Goal: Task Accomplishment & Management: Complete application form

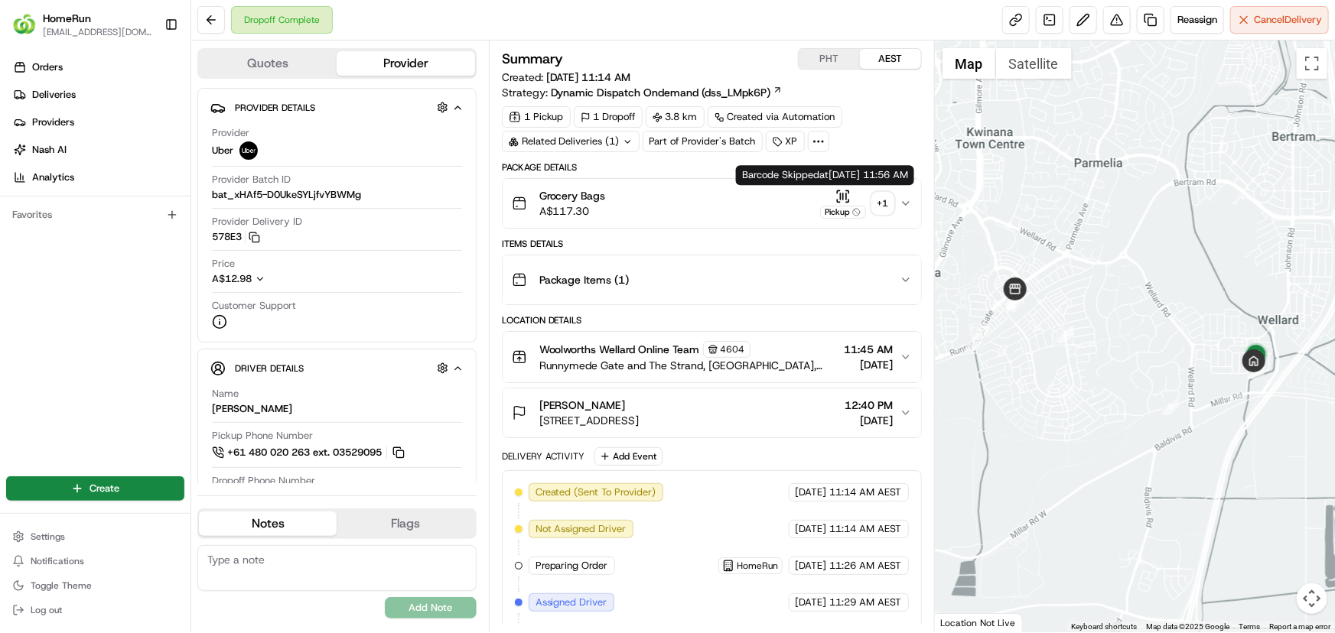
click at [832, 210] on div "Pickup" at bounding box center [843, 212] width 46 height 13
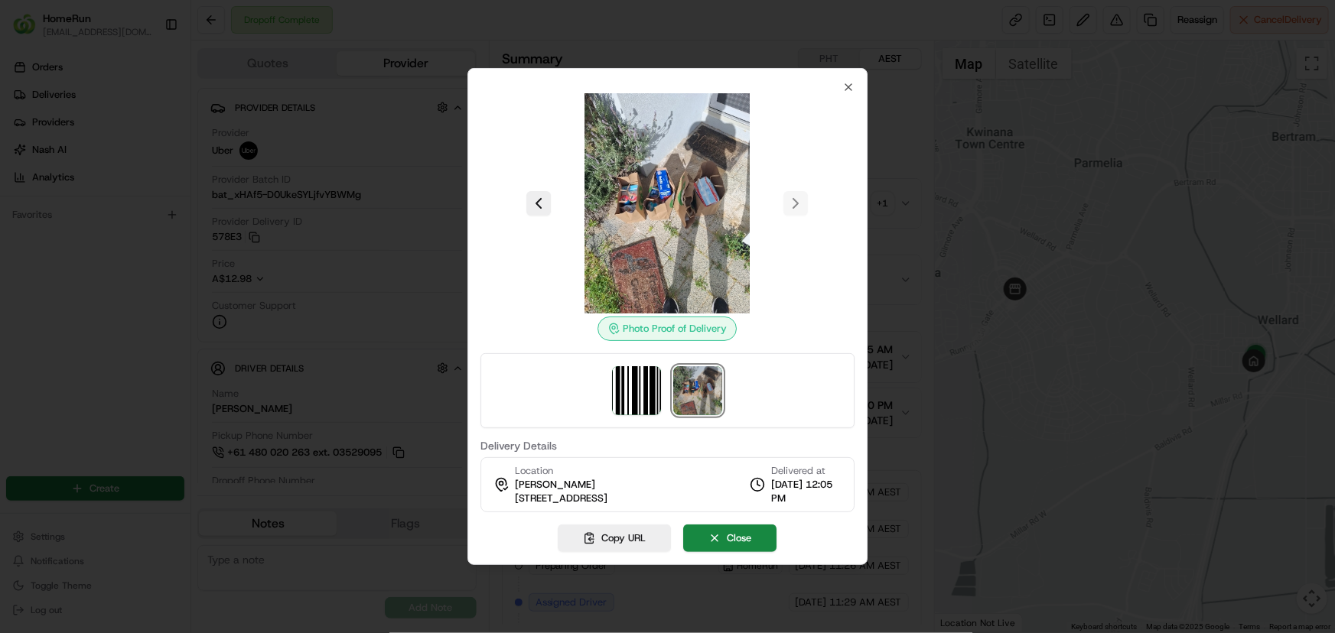
click at [905, 258] on div at bounding box center [667, 316] width 1335 height 633
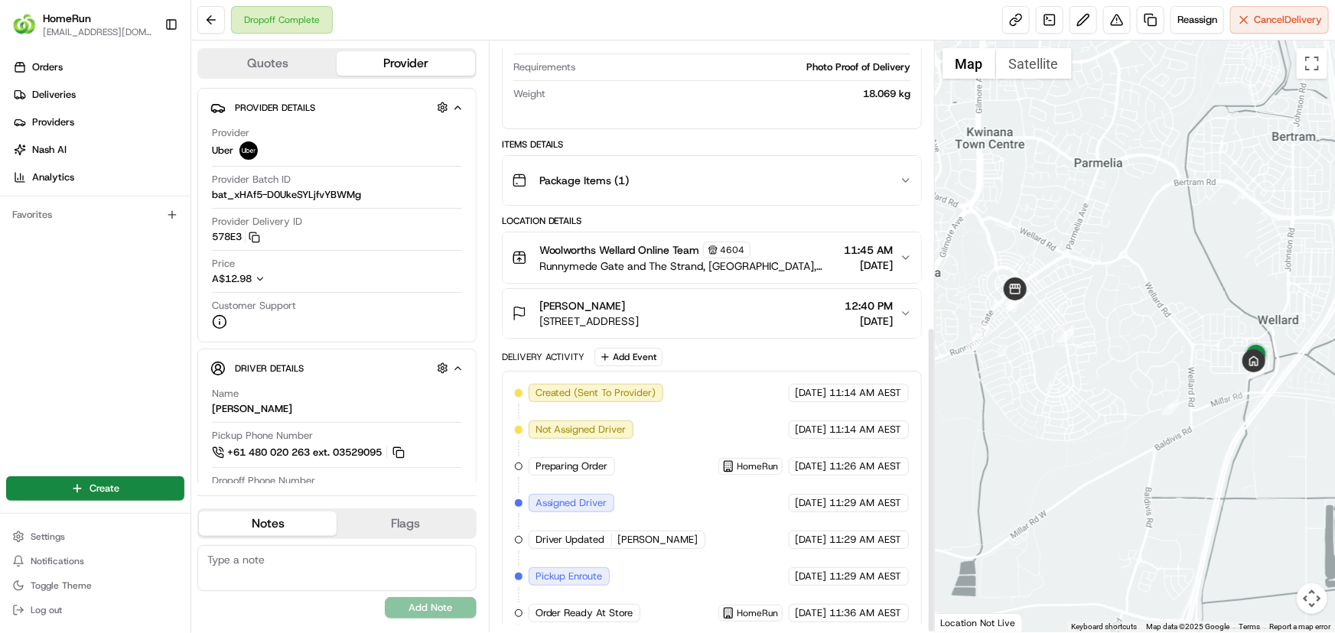
scroll to position [549, 0]
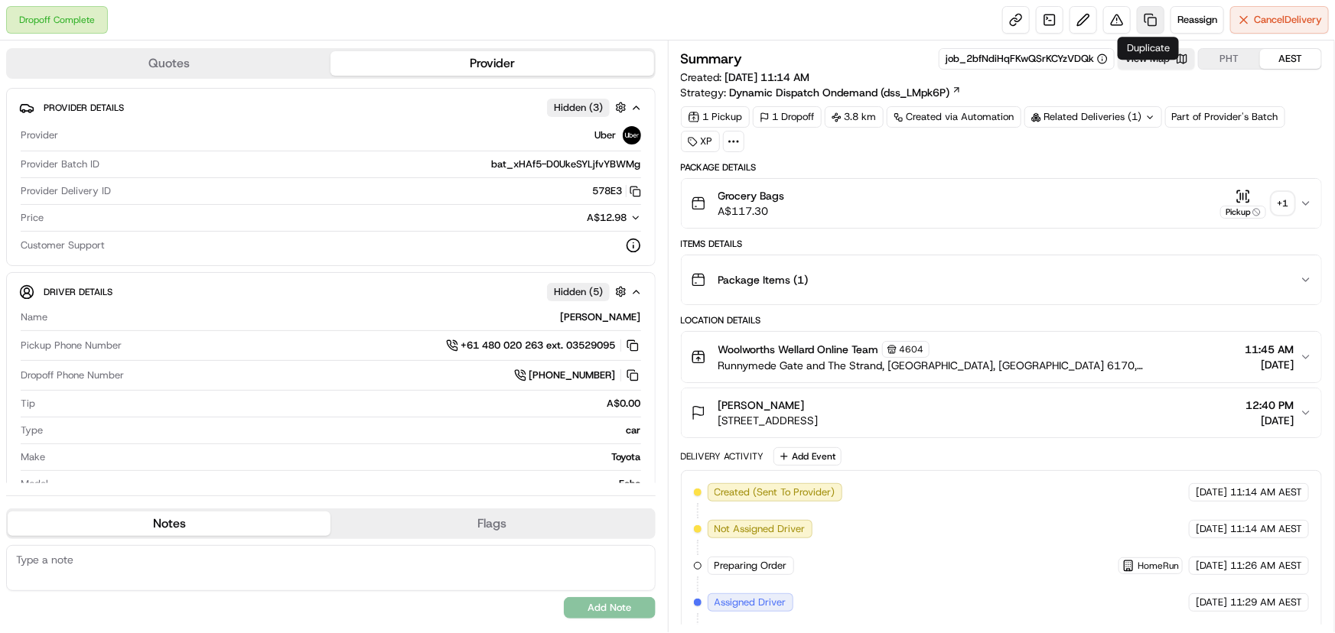
click at [1145, 21] on link at bounding box center [1151, 20] width 28 height 28
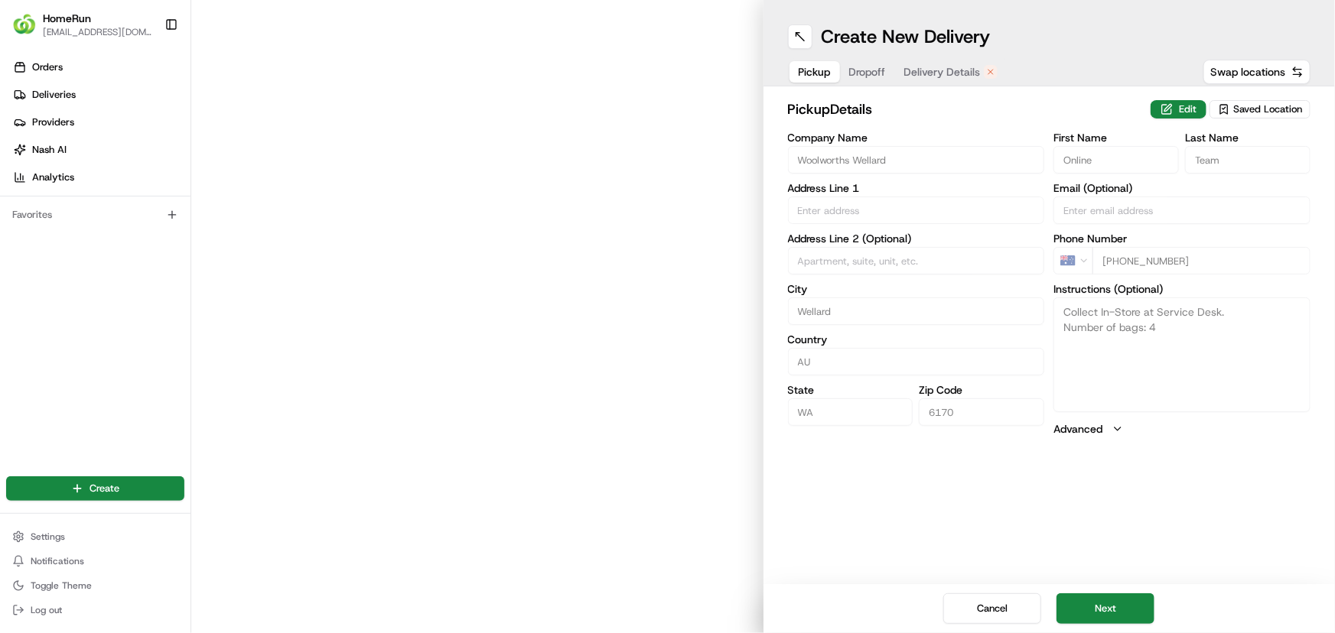
type input "Runnymede Gate and The Strand"
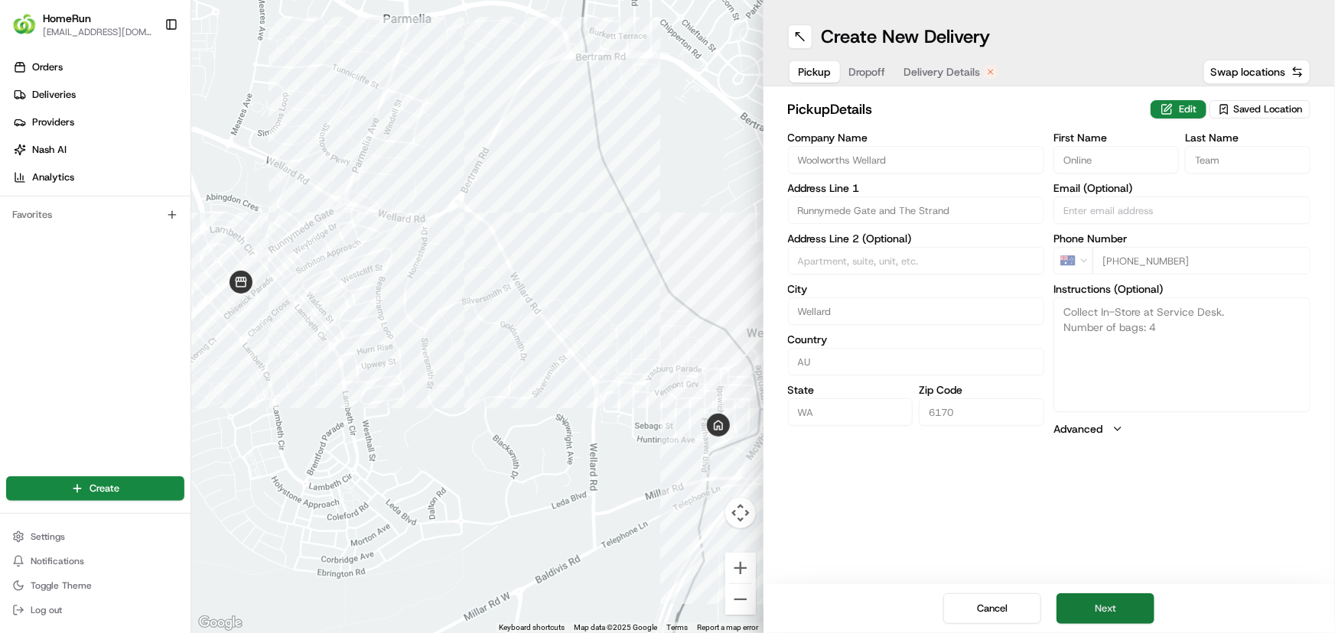
click at [1106, 604] on button "Next" at bounding box center [1106, 609] width 98 height 31
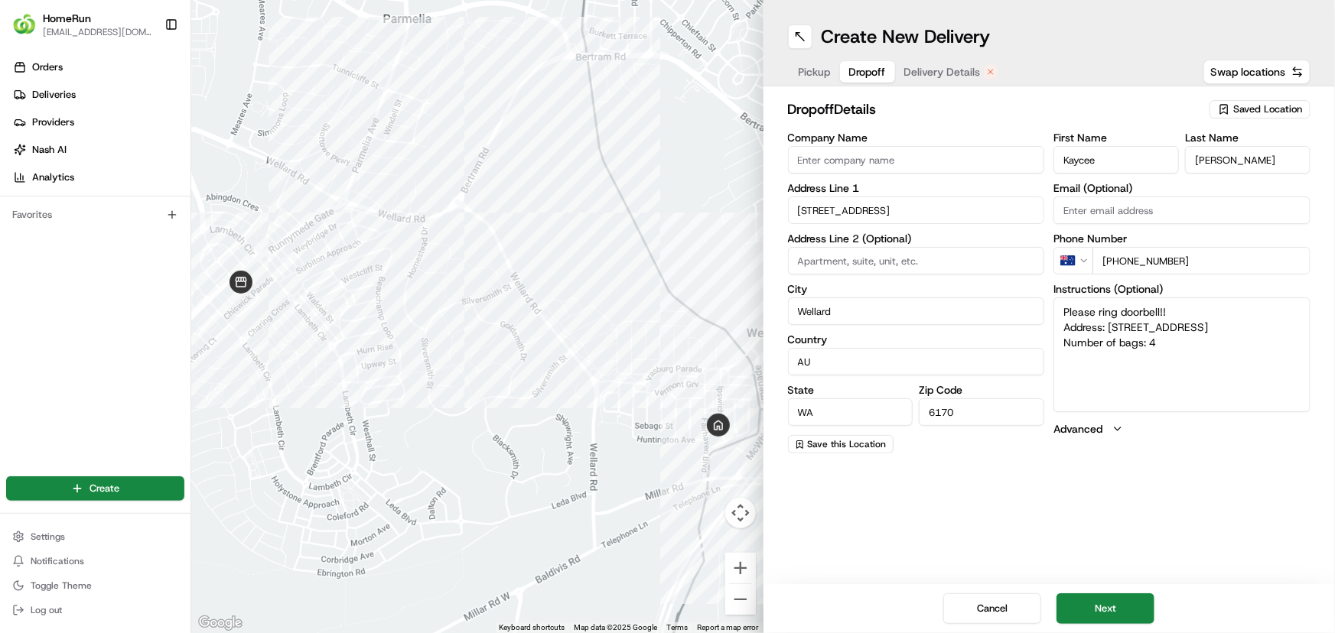
click at [820, 74] on span "Pickup" at bounding box center [815, 71] width 32 height 15
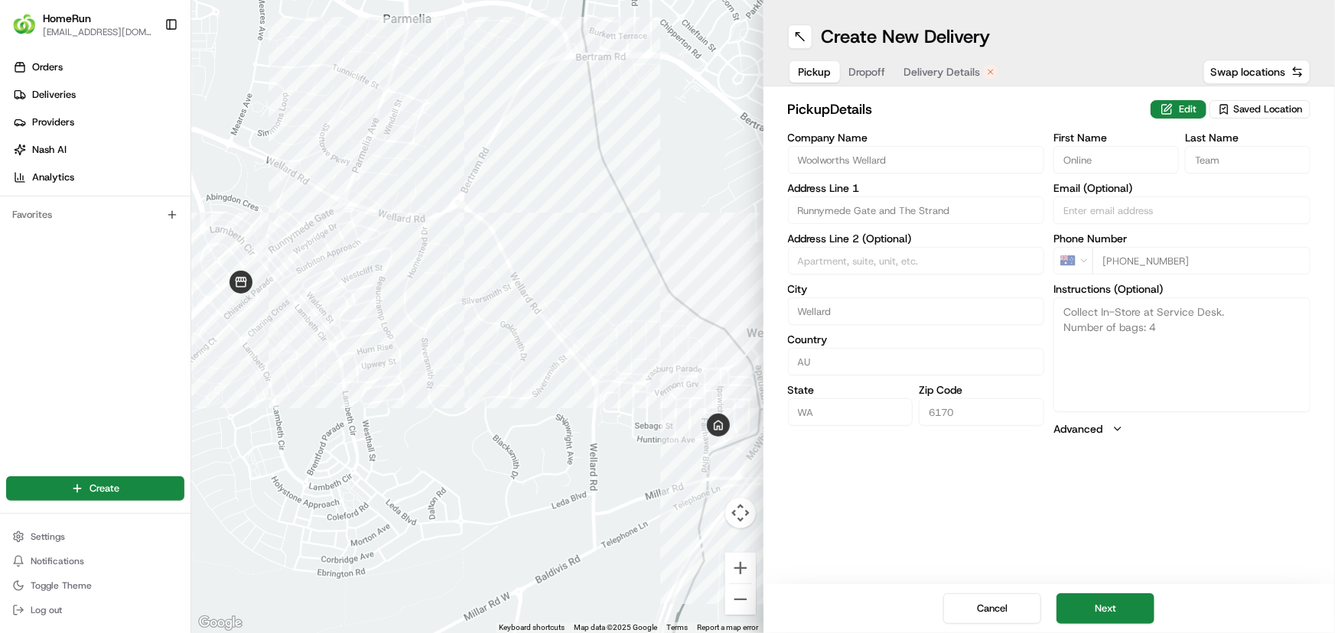
click at [875, 72] on span "Dropoff" at bounding box center [867, 71] width 37 height 15
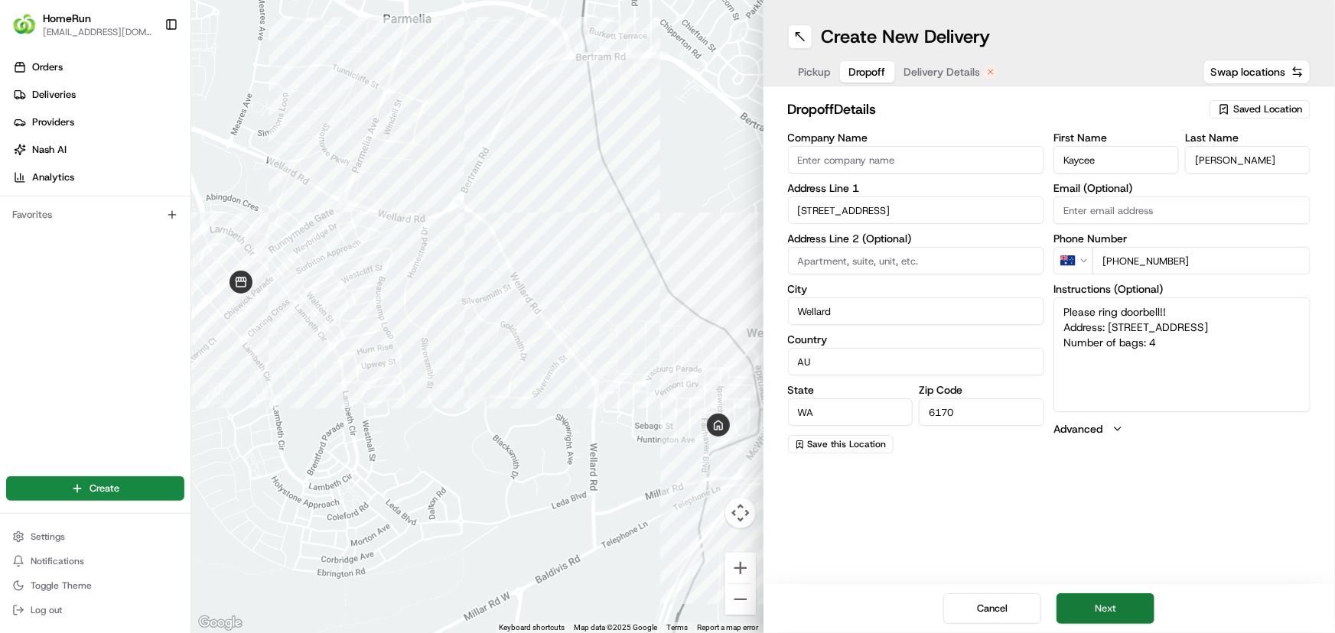
click at [1094, 612] on button "Next" at bounding box center [1106, 609] width 98 height 31
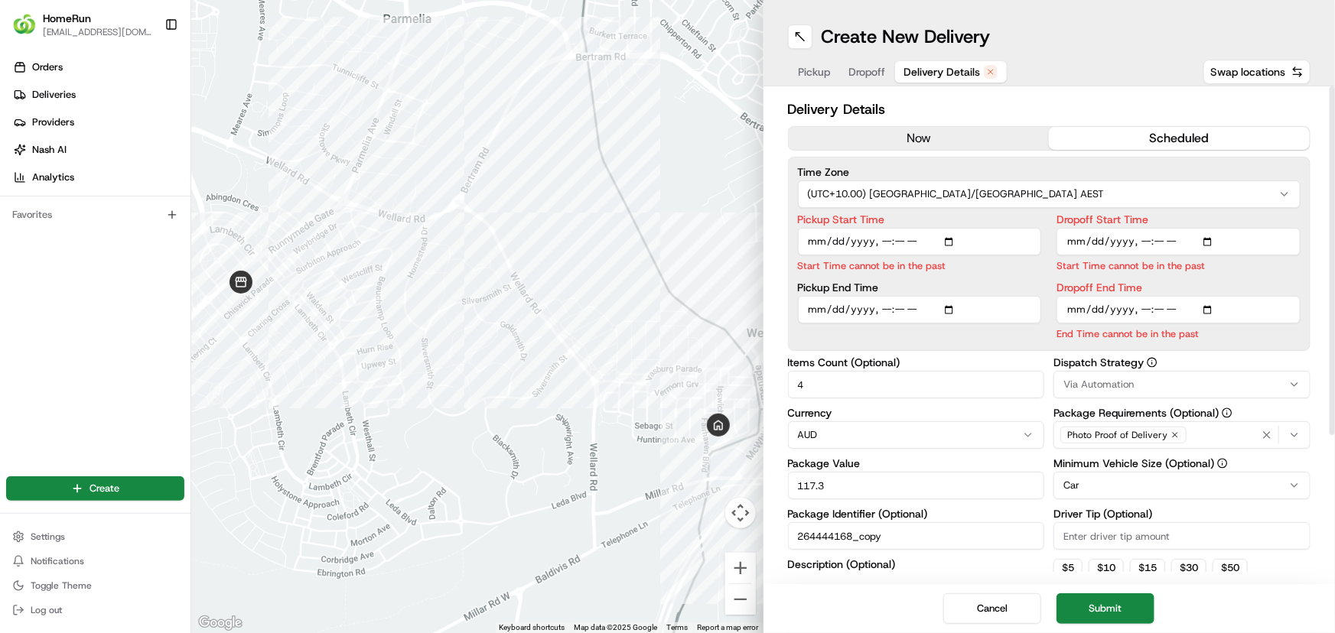
click at [911, 142] on button "now" at bounding box center [919, 138] width 261 height 23
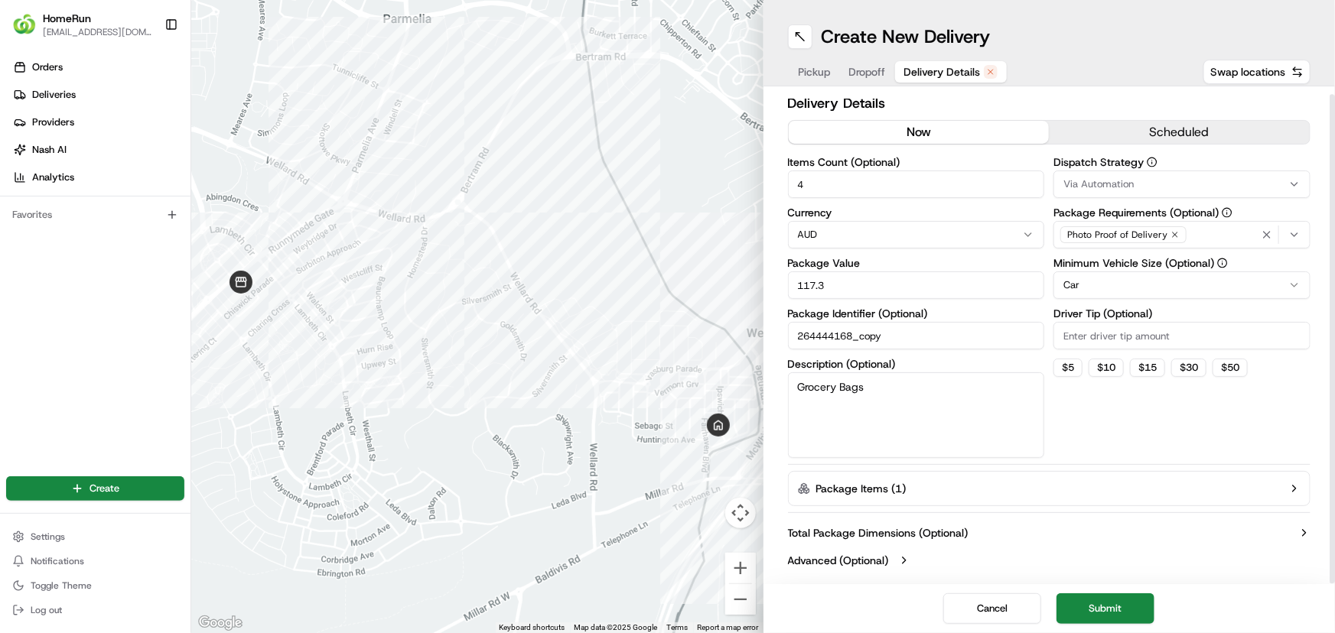
scroll to position [8, 0]
click at [858, 69] on span "Dropoff" at bounding box center [867, 71] width 37 height 15
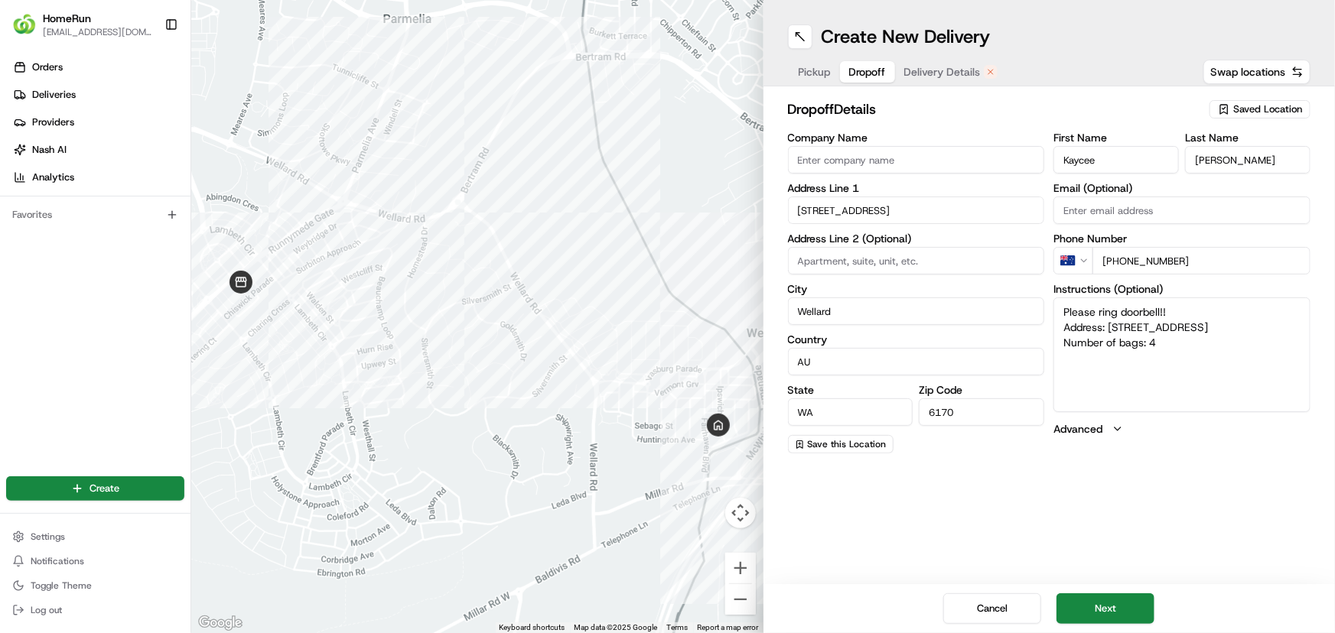
scroll to position [0, 0]
click at [1087, 614] on button "Next" at bounding box center [1106, 609] width 98 height 31
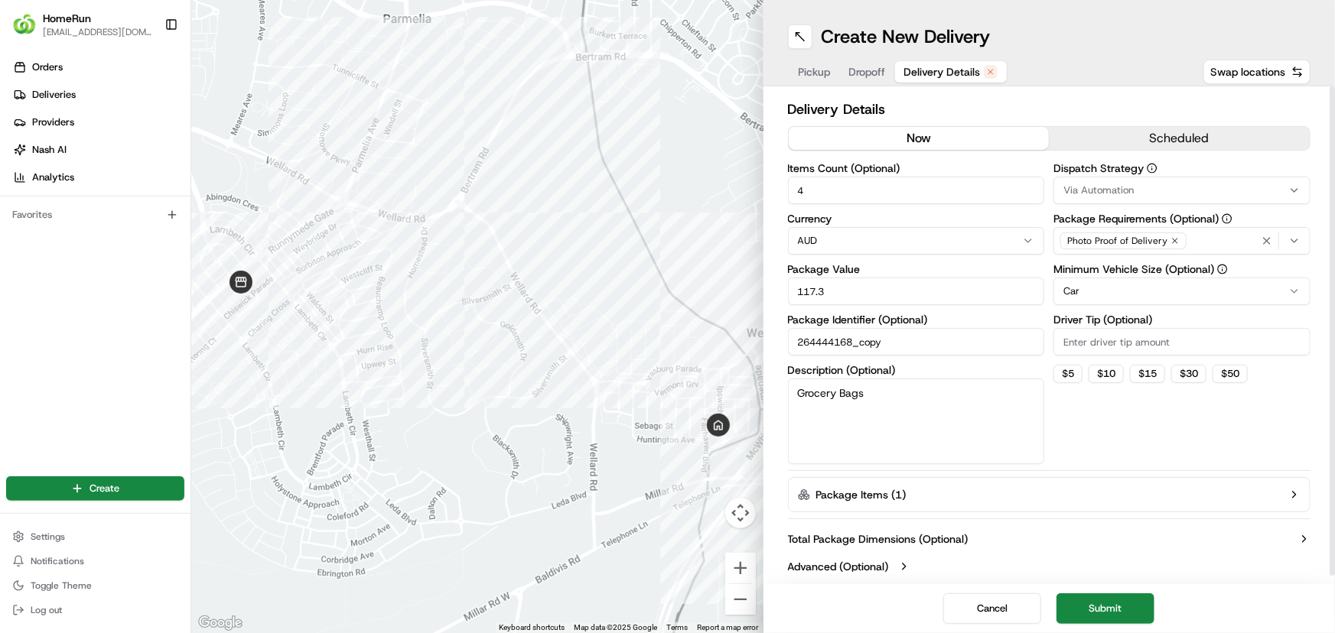
click at [955, 137] on button "now" at bounding box center [919, 138] width 261 height 23
click at [1109, 591] on div "Cancel Submit" at bounding box center [1050, 609] width 572 height 49
click at [1102, 604] on button "Submit" at bounding box center [1106, 609] width 98 height 31
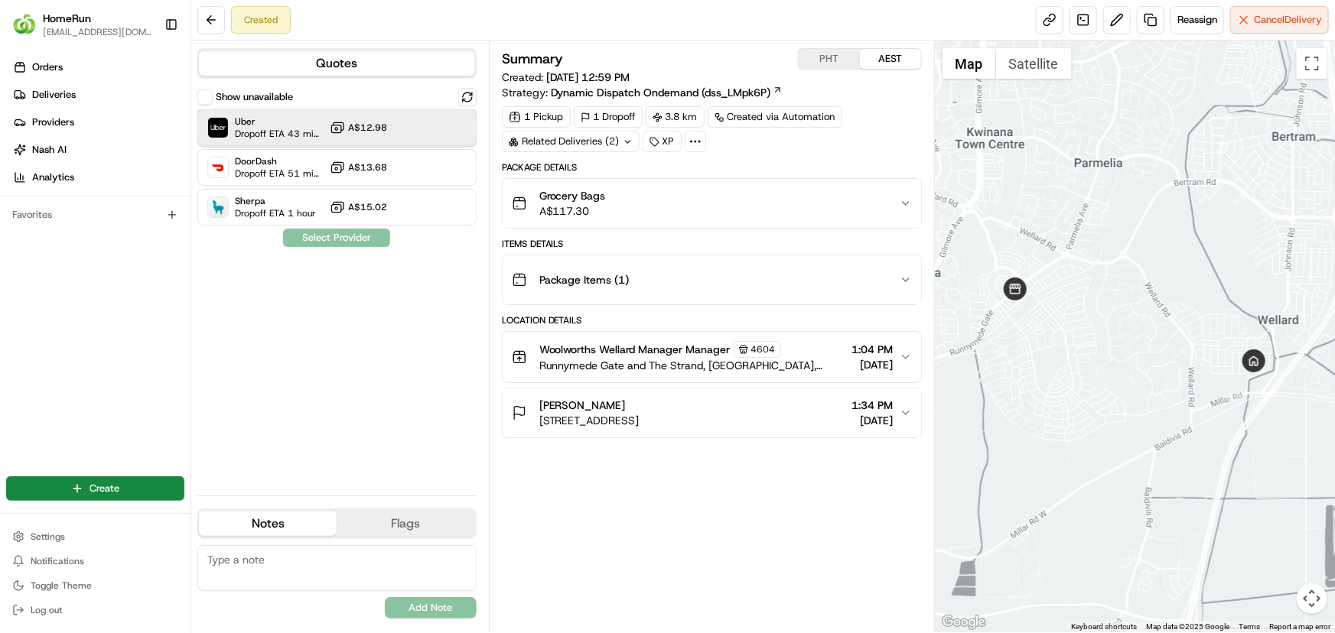
click at [278, 135] on span "Dropoff ETA 43 minutes" at bounding box center [279, 134] width 89 height 12
click at [340, 241] on button "Assign Provider" at bounding box center [336, 238] width 109 height 18
